Goal: Task Accomplishment & Management: Complete application form

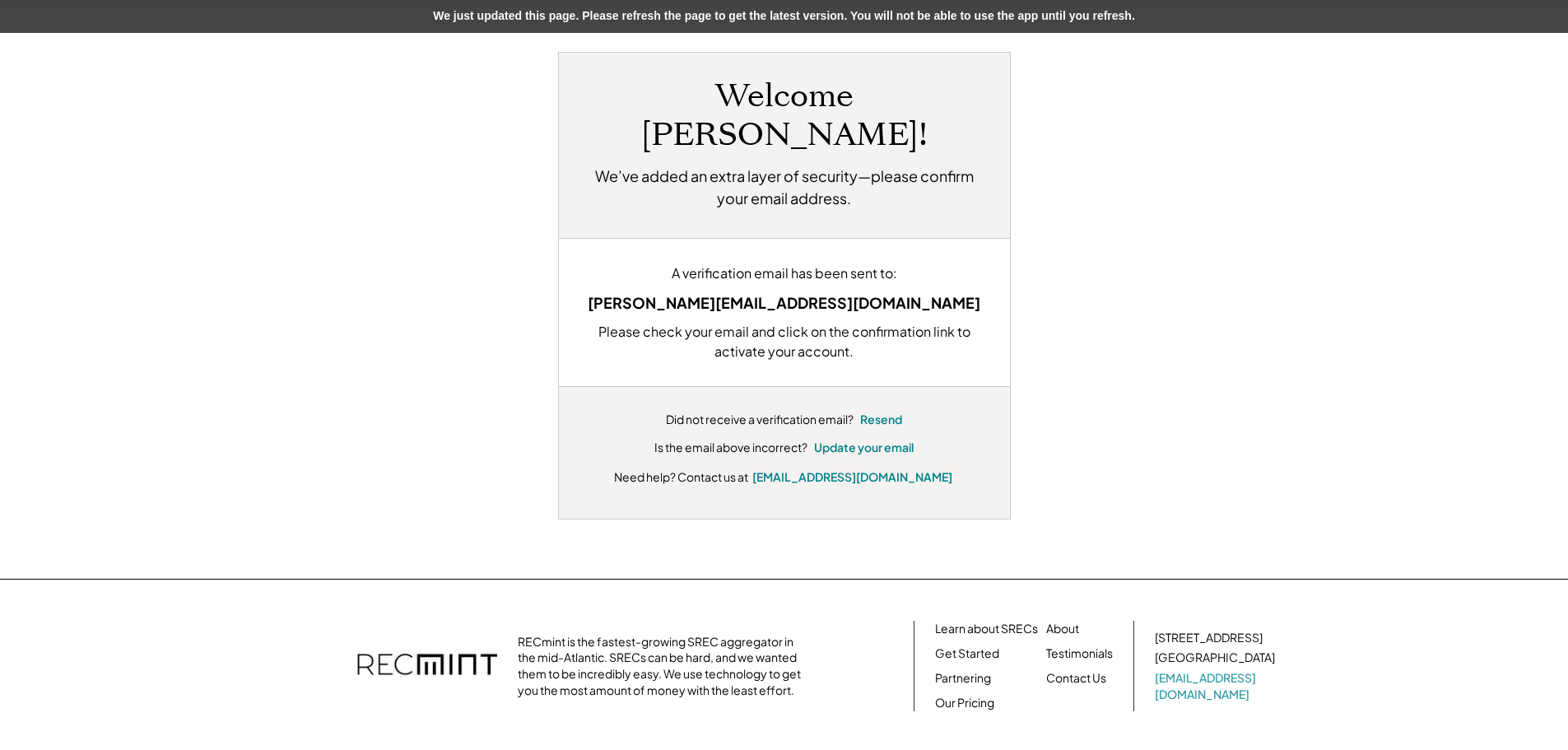
click at [835, 292] on div "[PERSON_NAME][EMAIL_ADDRESS][DOMAIN_NAME]" at bounding box center [784, 302] width 402 height 23
click at [701, 292] on div "[PERSON_NAME][EMAIL_ADDRESS][DOMAIN_NAME]" at bounding box center [784, 302] width 402 height 23
click at [879, 411] on button "Resend" at bounding box center [881, 419] width 42 height 17
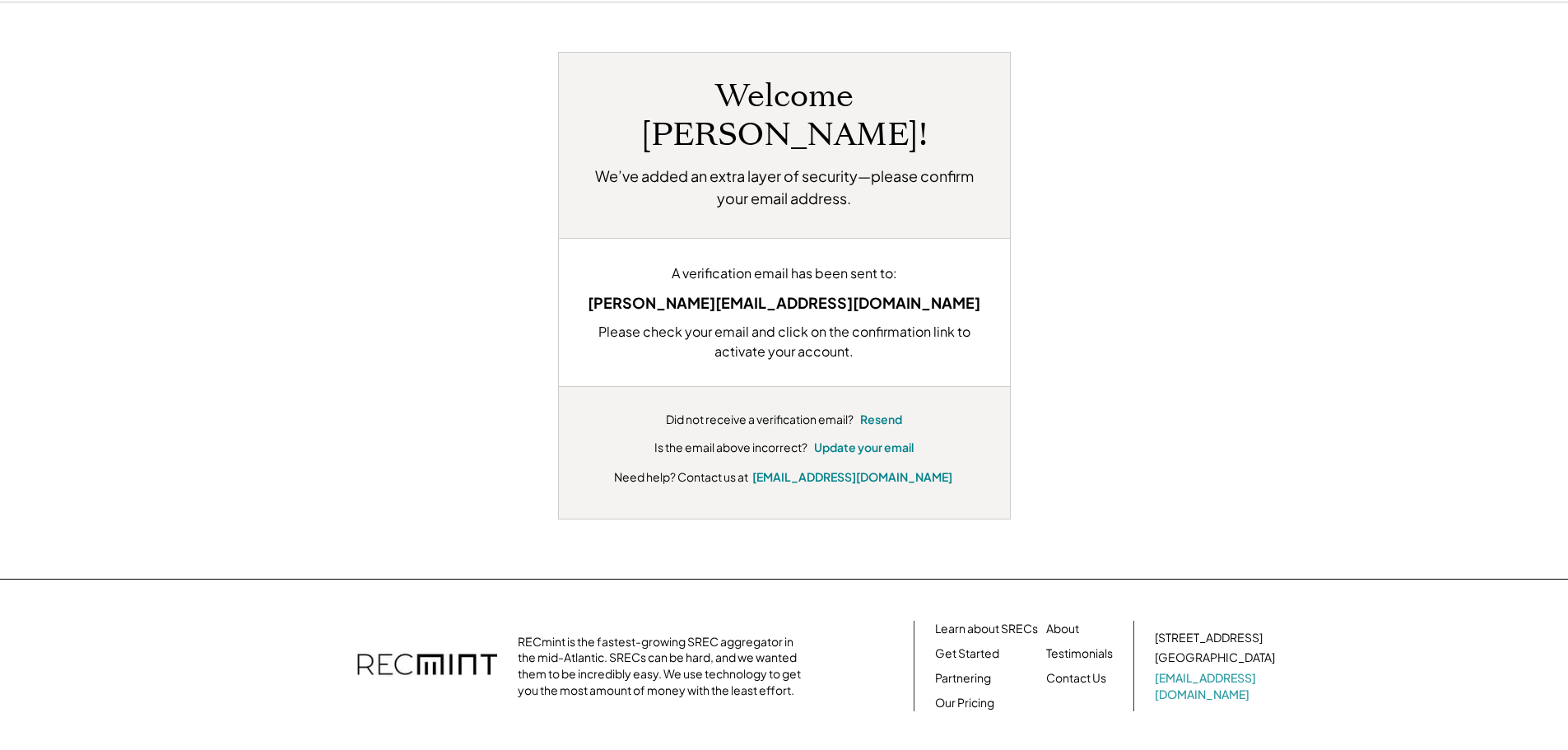
click at [483, 284] on div "Welcome [PERSON_NAME]! We’ve added an extra layer of security—please confirm yo…" at bounding box center [784, 286] width 1021 height 467
click at [386, 380] on div "Welcome [PERSON_NAME]! We’ve added an extra layer of security—please confirm yo…" at bounding box center [784, 286] width 1021 height 467
